Goal: Task Accomplishment & Management: Manage account settings

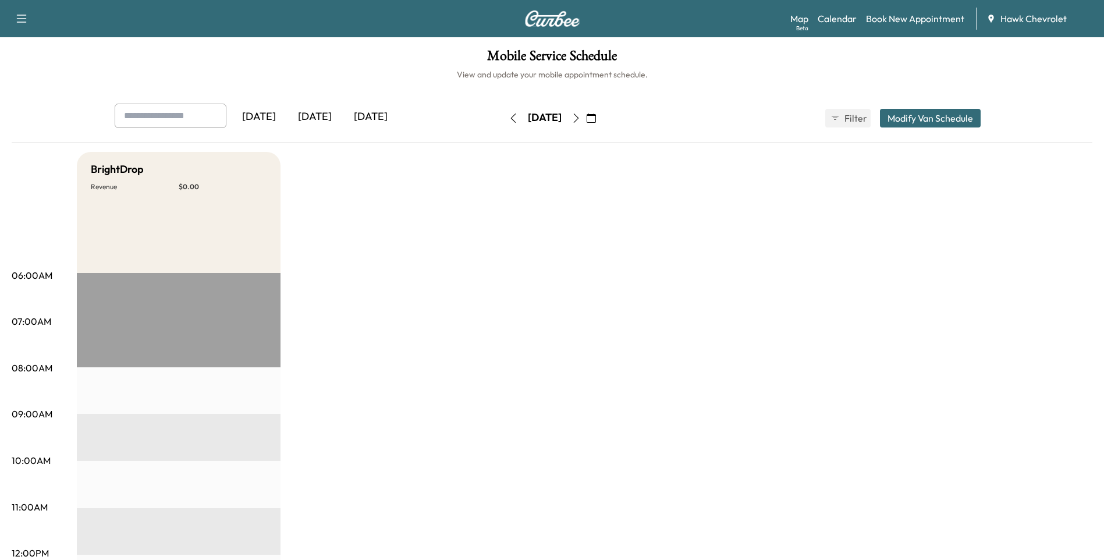
click at [596, 116] on icon "button" at bounding box center [591, 118] width 9 height 9
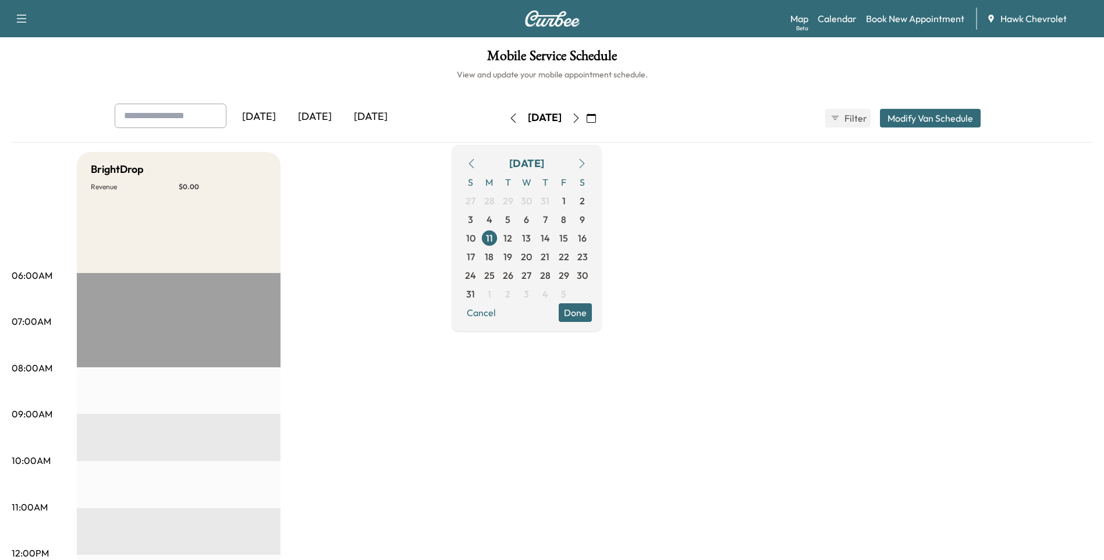
click at [587, 164] on icon "button" at bounding box center [582, 163] width 9 height 9
click at [568, 243] on span "19" at bounding box center [563, 238] width 9 height 14
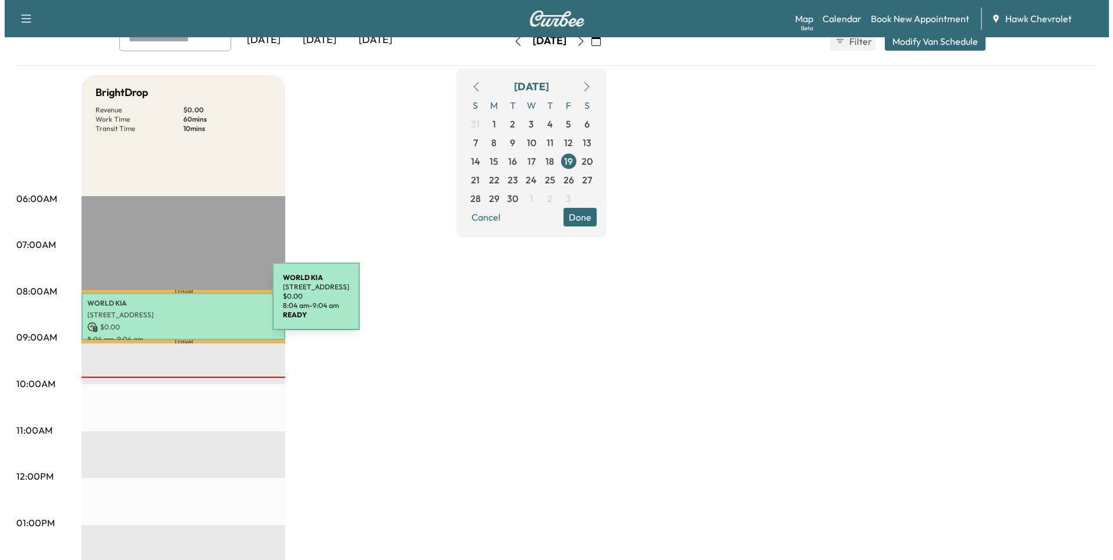
scroll to position [77, 0]
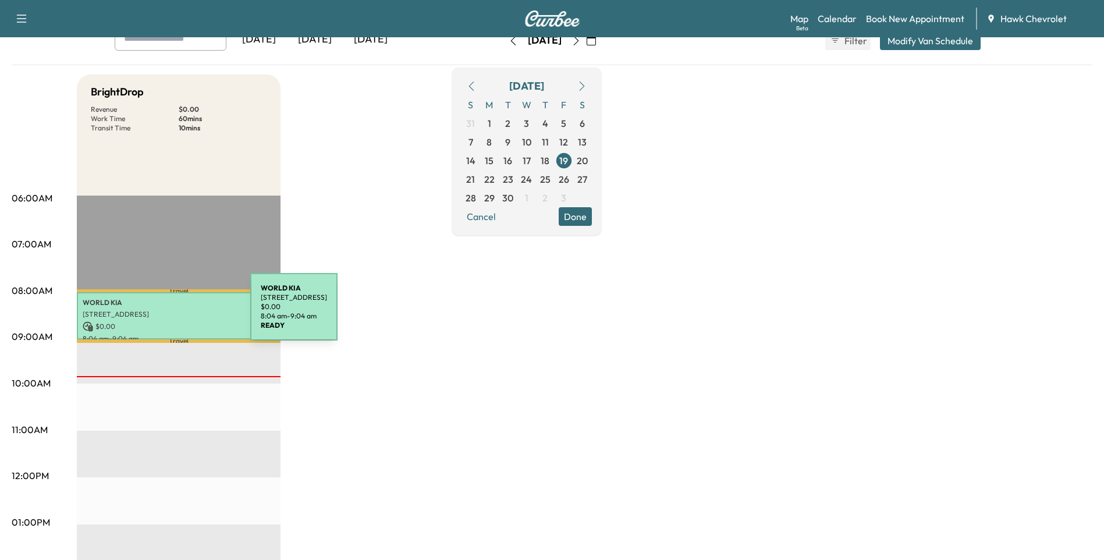
click at [163, 314] on p "[STREET_ADDRESS]" at bounding box center [179, 314] width 192 height 9
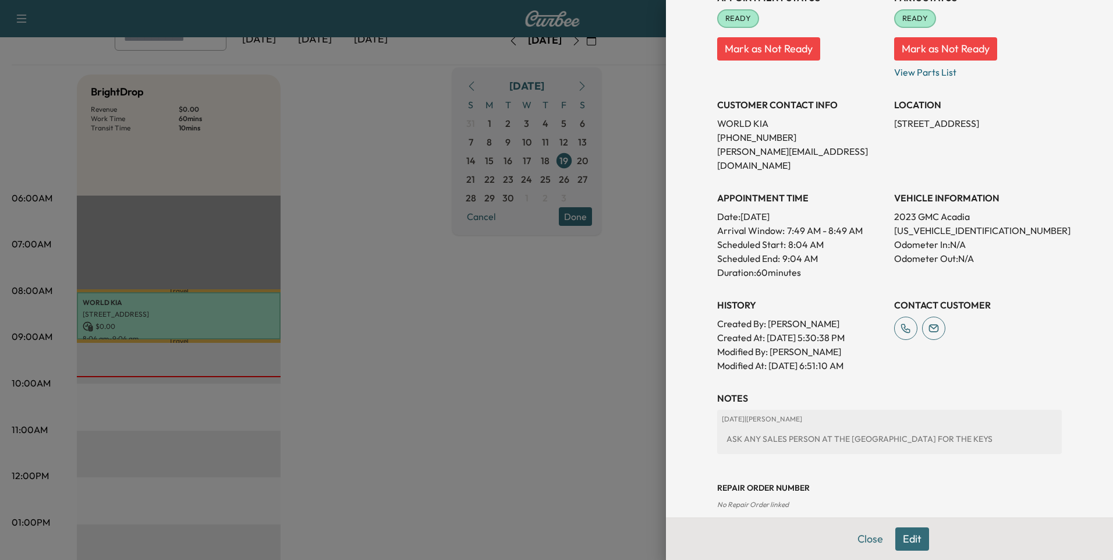
scroll to position [157, 0]
click at [895, 547] on button "Edit" at bounding box center [912, 538] width 34 height 23
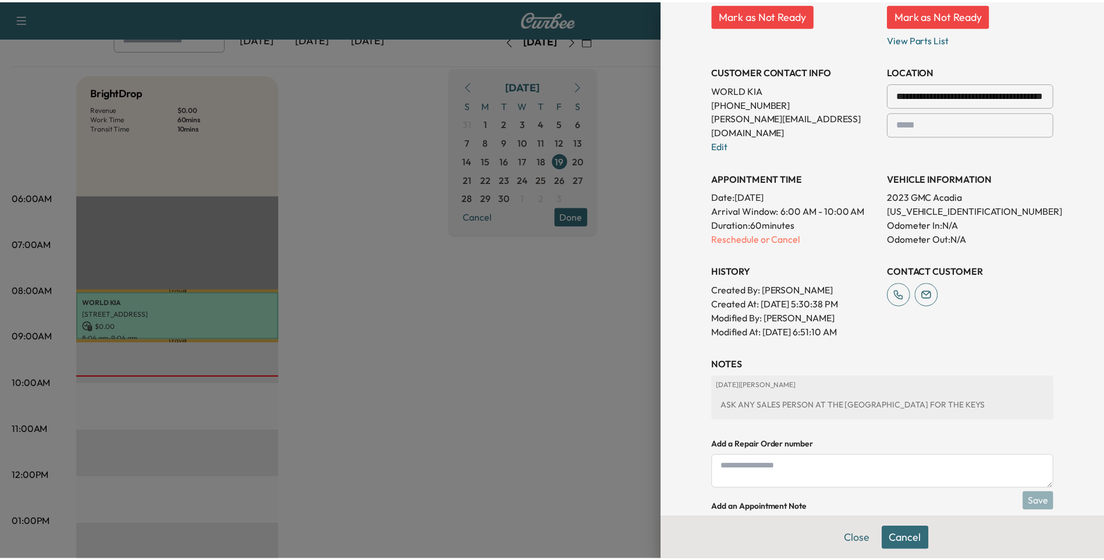
scroll to position [202, 0]
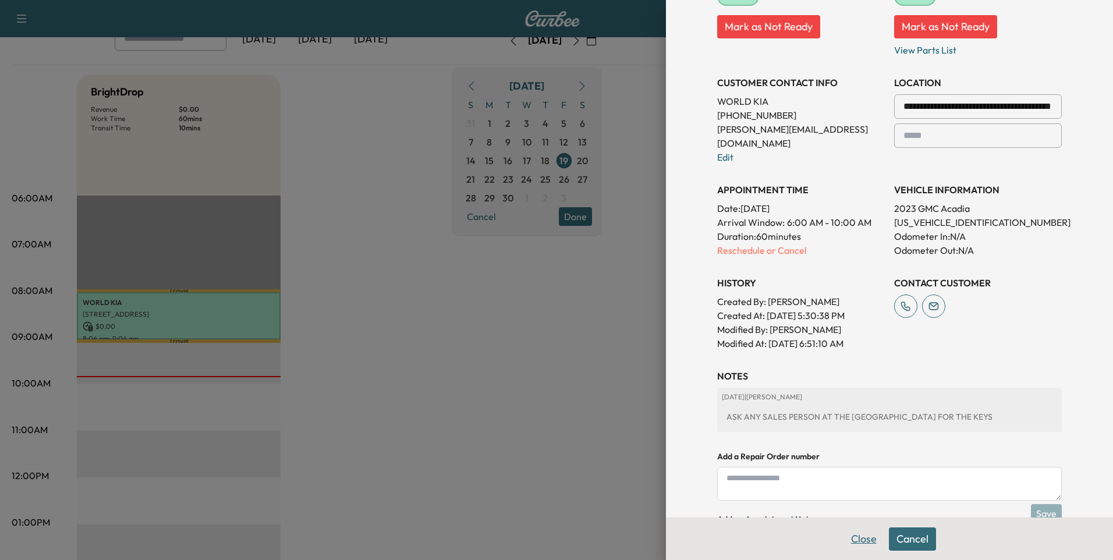
click at [866, 541] on button "Close" at bounding box center [864, 538] width 41 height 23
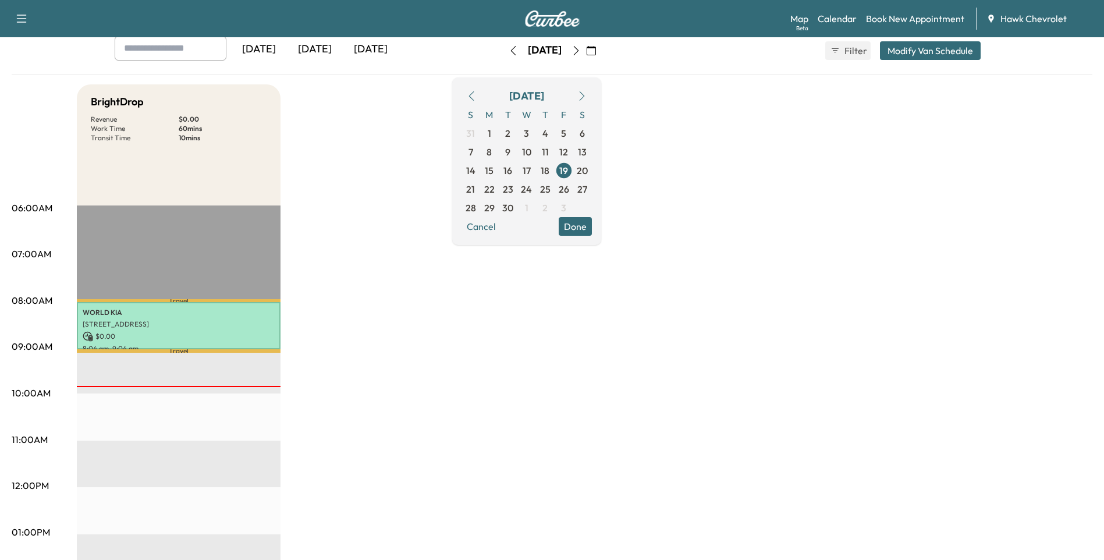
scroll to position [0, 0]
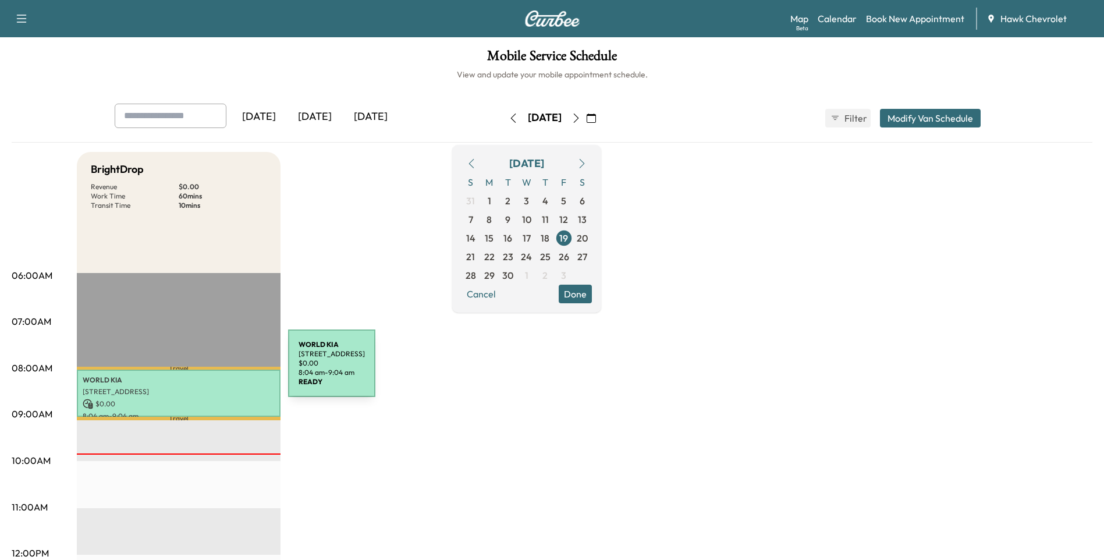
click at [201, 385] on div "WORLD KIA [STREET_ADDRESS] $ 0.00 8:04 am - 9:04 am" at bounding box center [179, 393] width 204 height 47
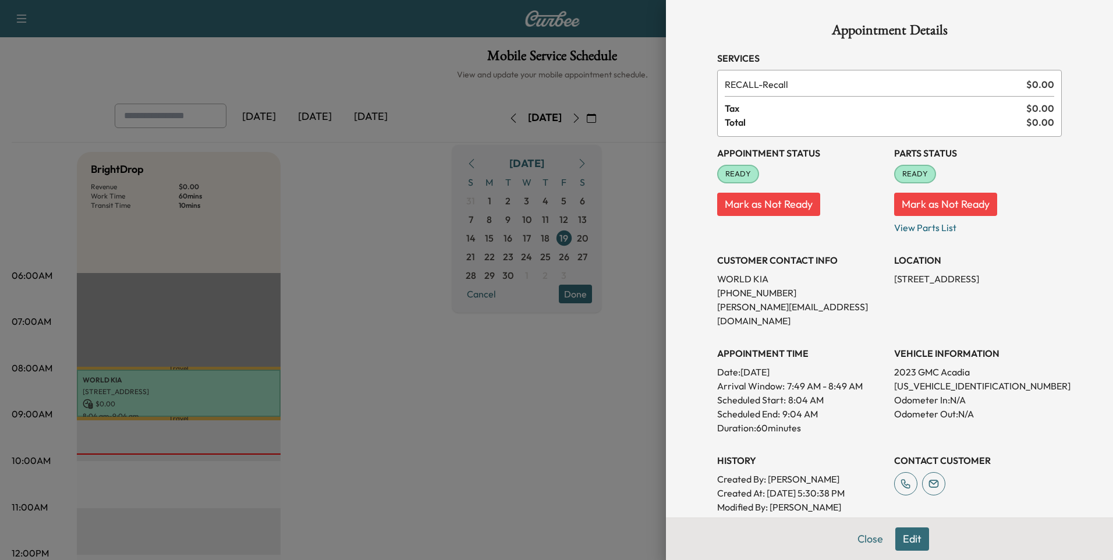
drag, startPoint x: 201, startPoint y: 385, endPoint x: 507, endPoint y: 449, distance: 313.0
click at [507, 449] on div at bounding box center [556, 280] width 1113 height 560
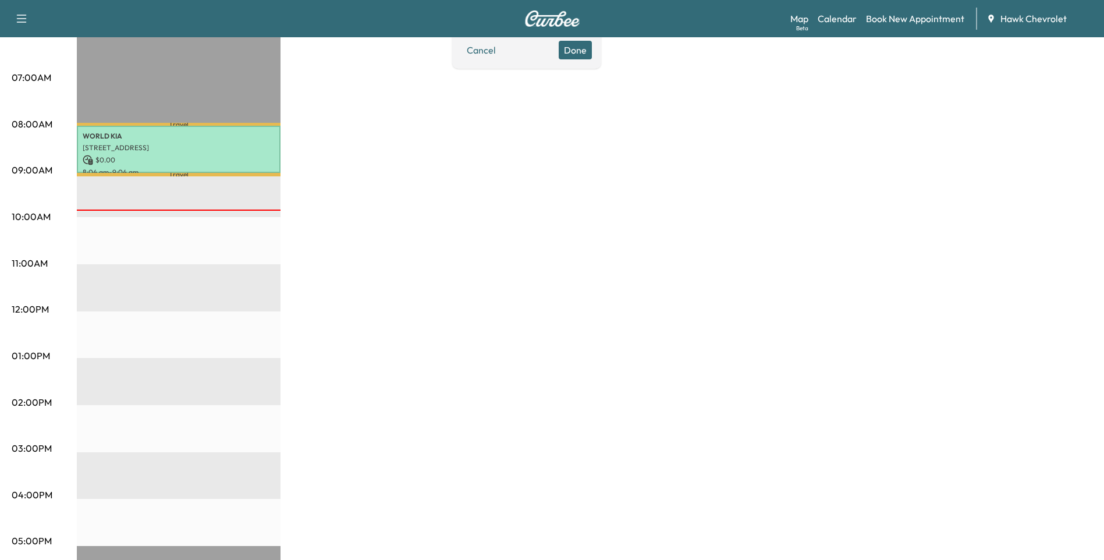
scroll to position [11, 0]
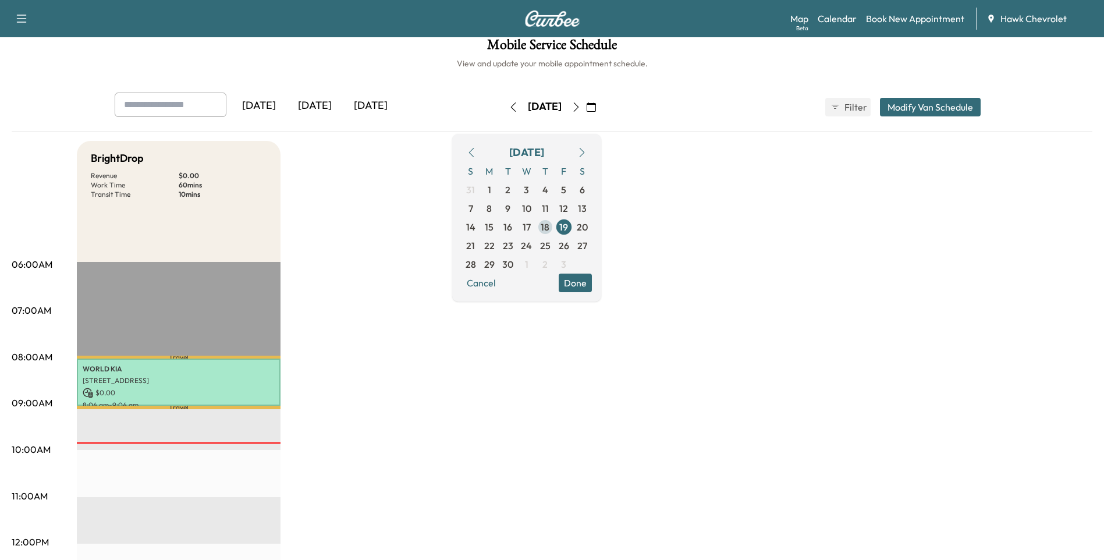
click at [550, 229] on span "18" at bounding box center [545, 227] width 9 height 14
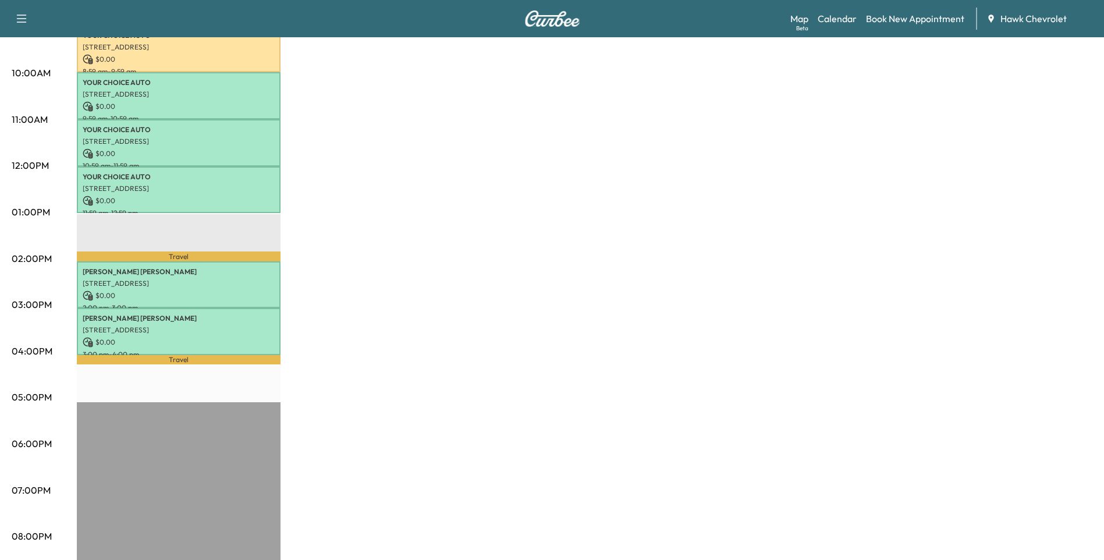
scroll to position [155, 0]
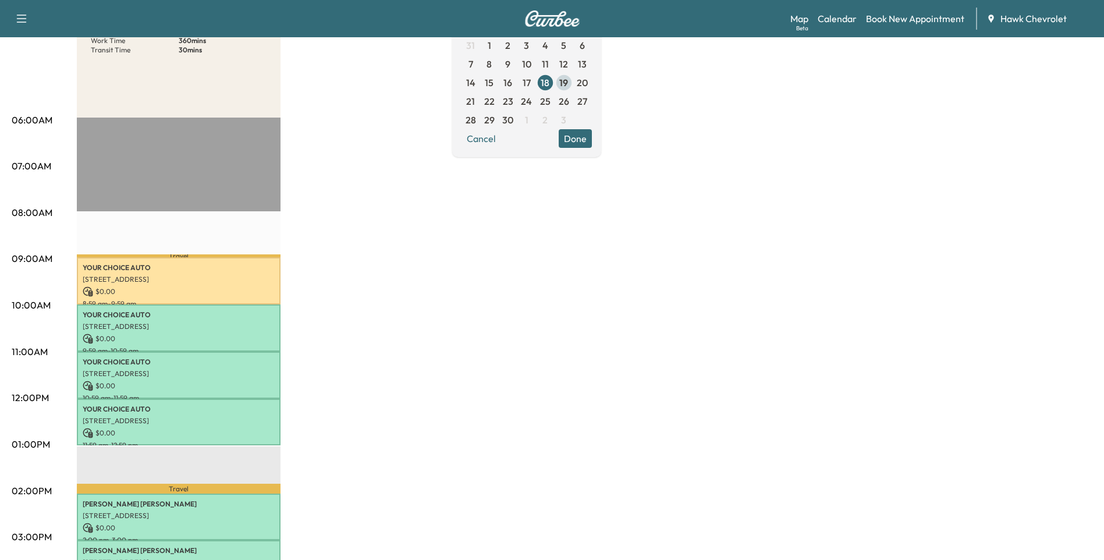
click at [568, 81] on span "19" at bounding box center [563, 83] width 9 height 14
